Goal: Navigation & Orientation: Find specific page/section

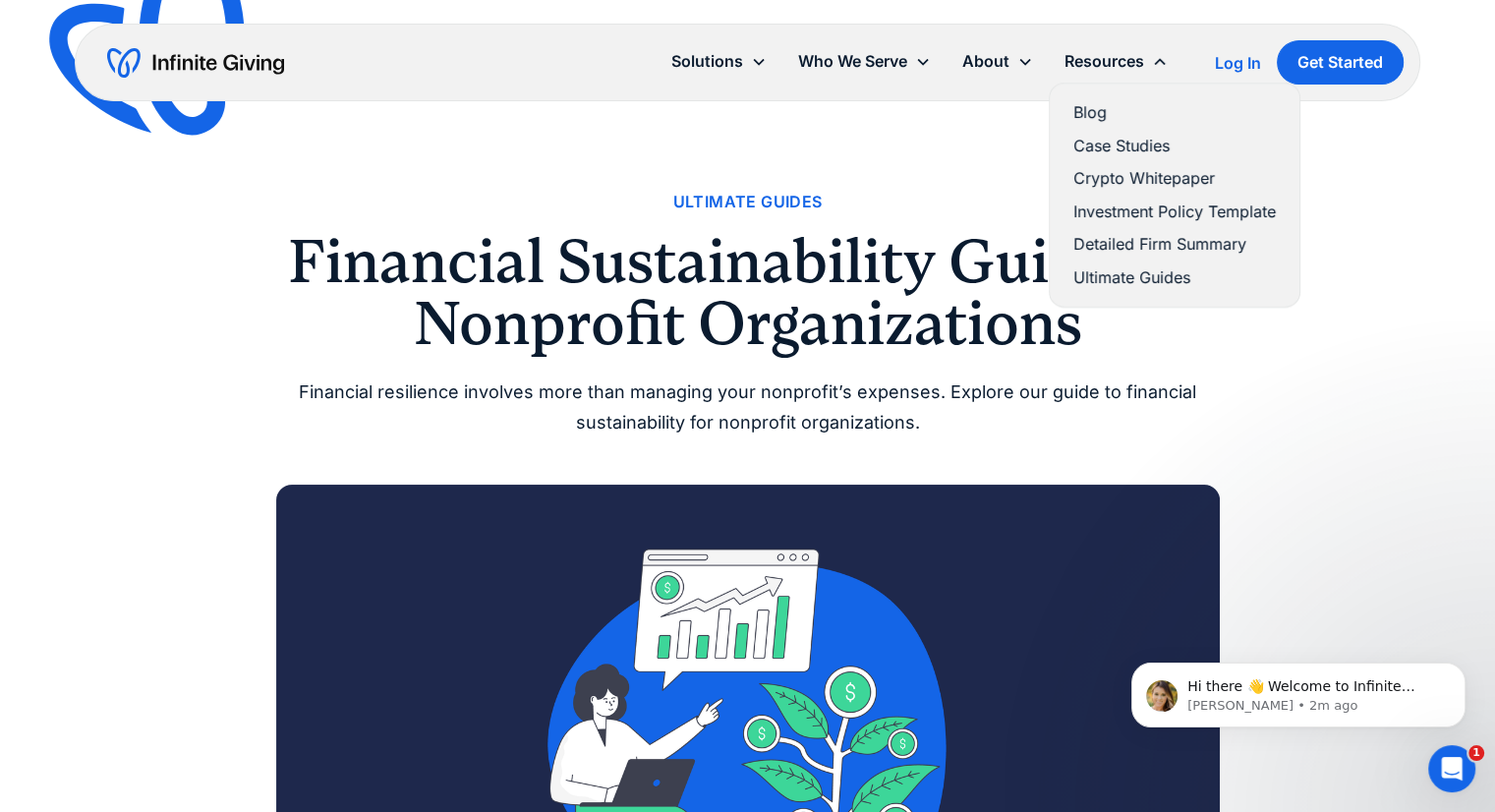
click at [1073, 67] on div "Resources" at bounding box center [1105, 61] width 80 height 27
click at [1094, 115] on link "Blog" at bounding box center [1174, 112] width 202 height 27
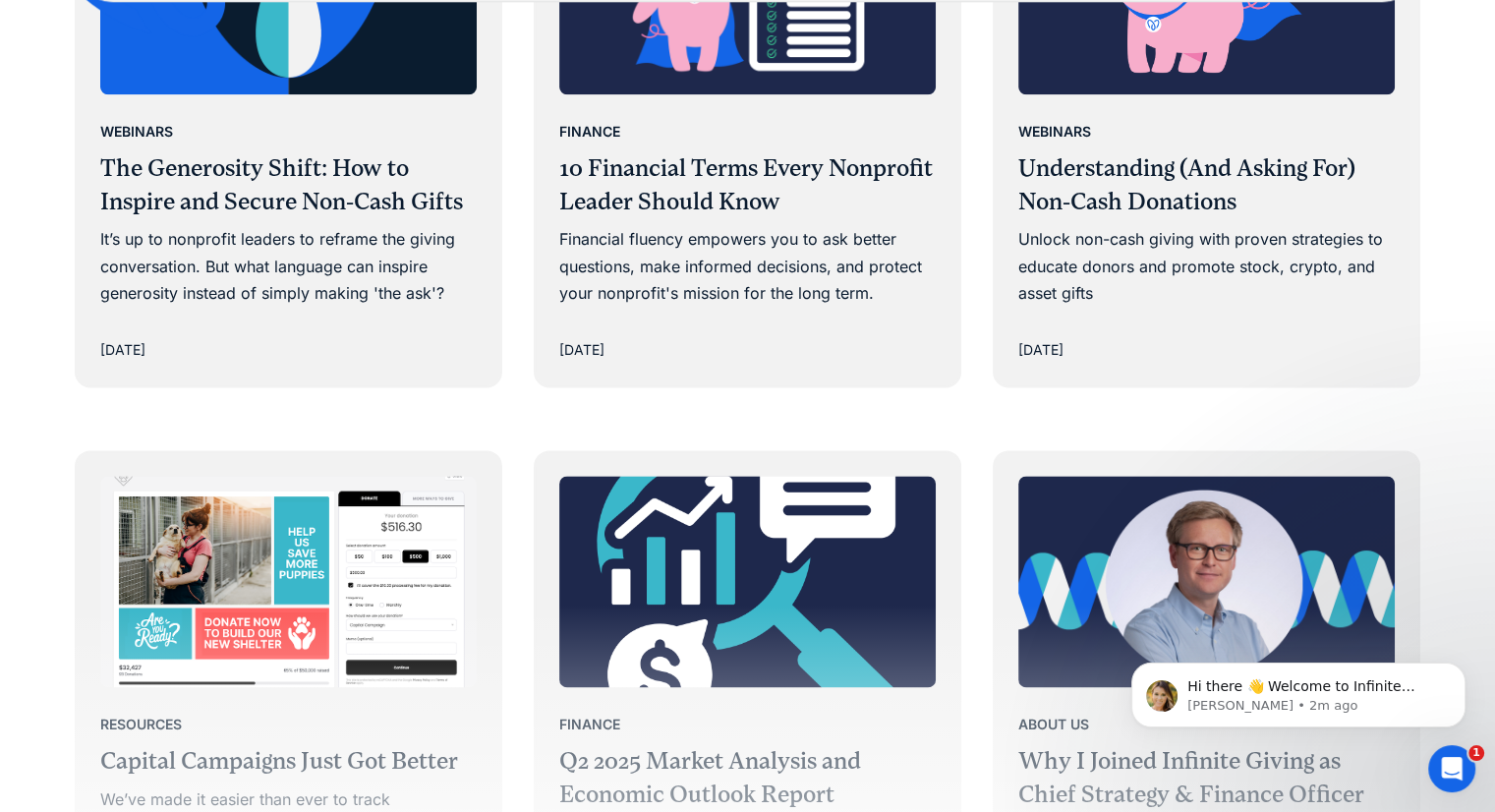
scroll to position [2492, 0]
